Goal: Learn about a topic: Learn about a topic

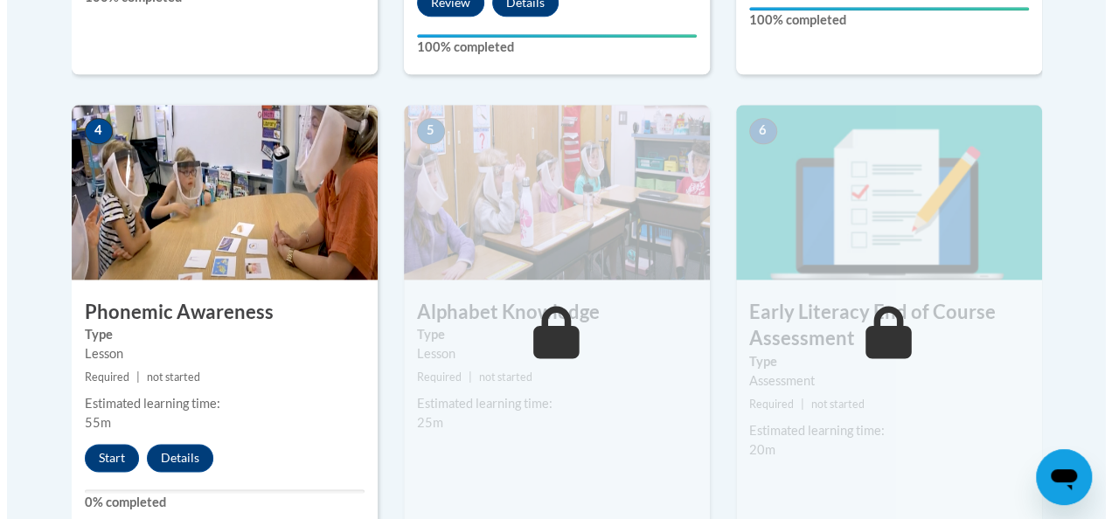
scroll to position [969, 0]
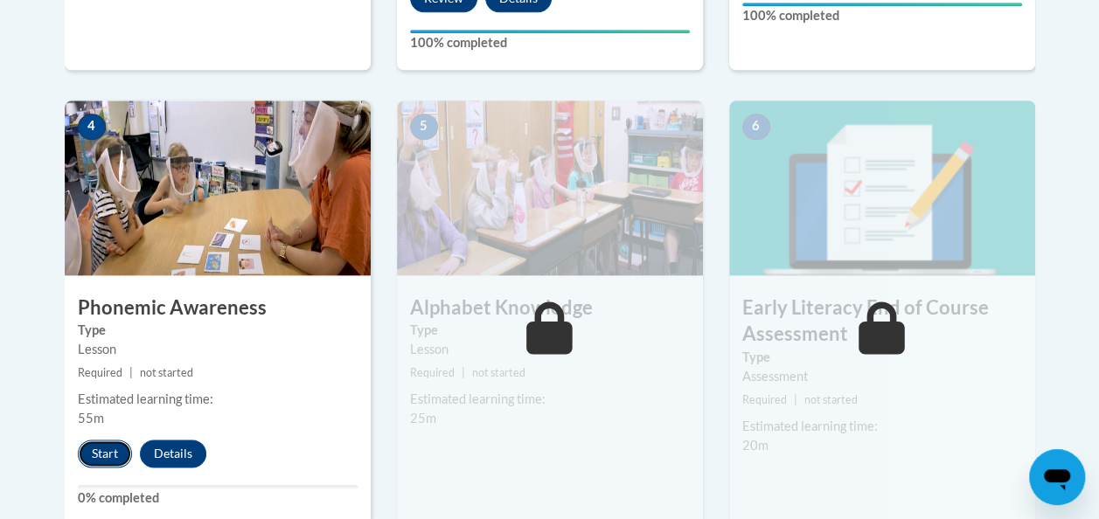
click at [104, 451] on button "Start" at bounding box center [105, 454] width 54 height 28
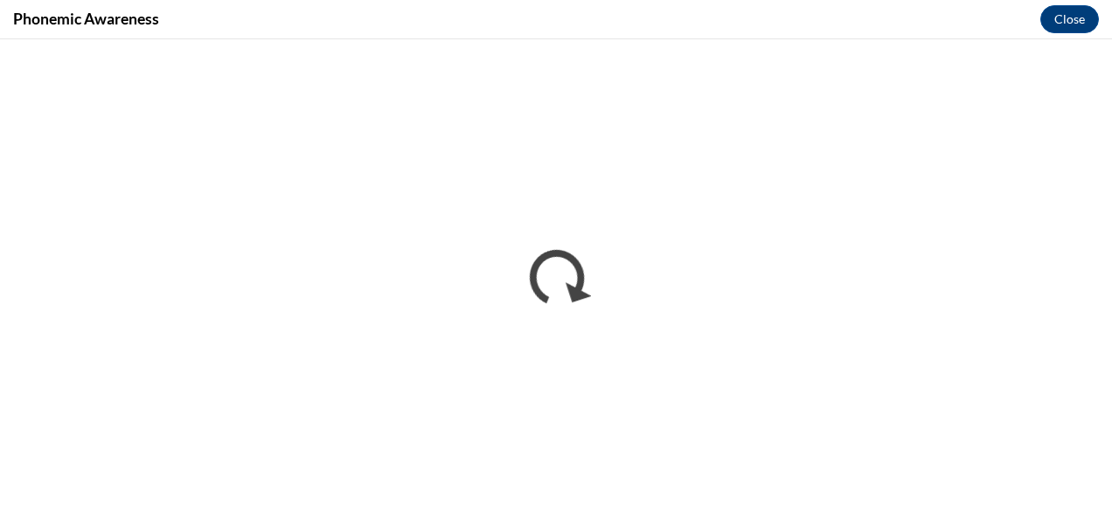
scroll to position [0, 0]
